Goal: Information Seeking & Learning: Learn about a topic

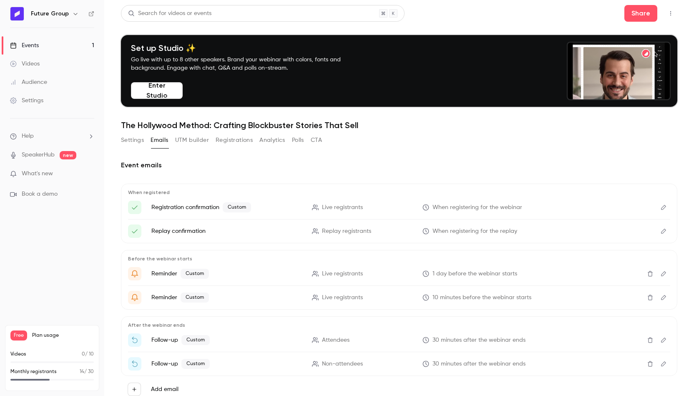
scroll to position [28, 0]
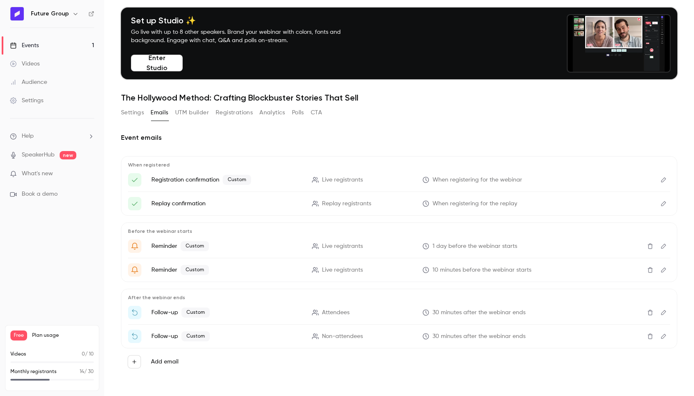
click at [46, 43] on link "Events 1" at bounding box center [52, 45] width 104 height 18
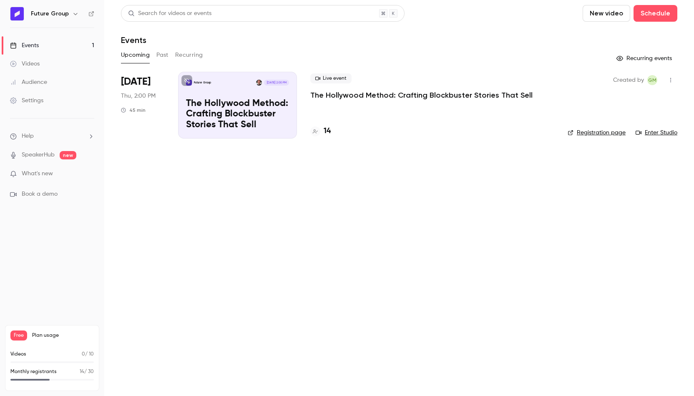
click at [348, 92] on p "The Hollywood Method: Crafting Blockbuster Stories That Sell" at bounding box center [422, 95] width 222 height 10
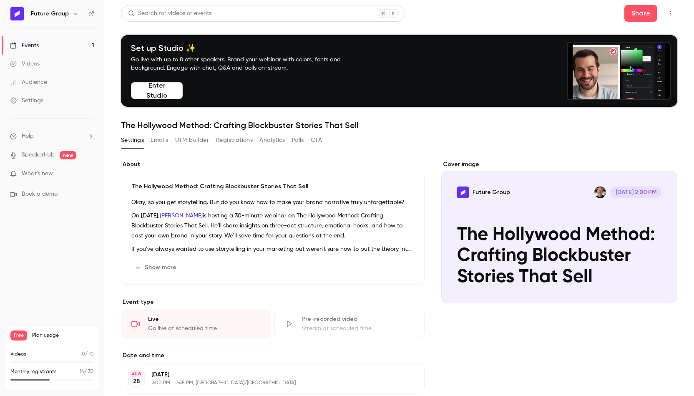
click at [17, 46] on div "Events" at bounding box center [24, 45] width 29 height 8
